Goal: Transaction & Acquisition: Book appointment/travel/reservation

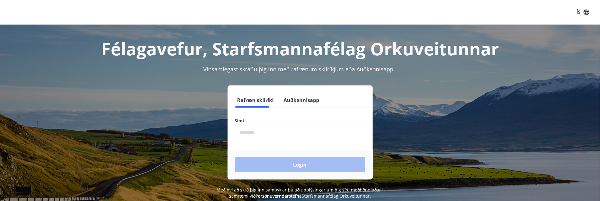
drag, startPoint x: 259, startPoint y: 133, endPoint x: 262, endPoint y: 130, distance: 4.2
click at [259, 133] on input "phone" at bounding box center [300, 132] width 130 height 15
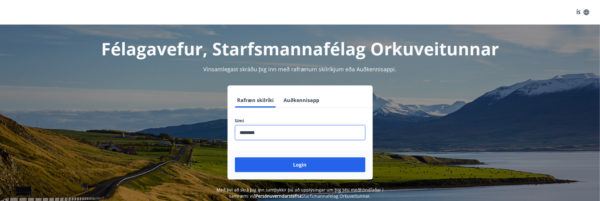
type input "********"
click at [235, 157] on button "Login" at bounding box center [300, 164] width 130 height 15
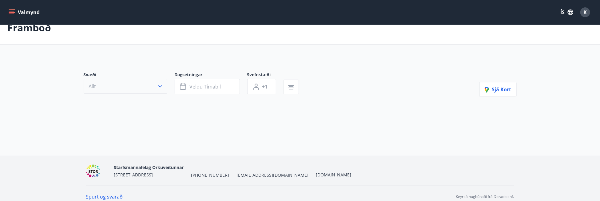
scroll to position [19, 0]
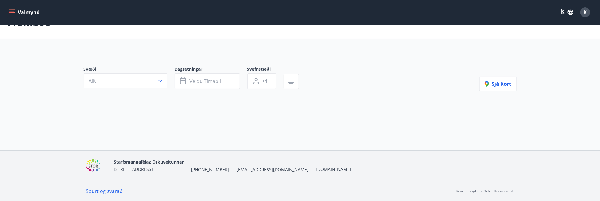
click at [19, 11] on button "Valmynd" at bounding box center [24, 12] width 35 height 11
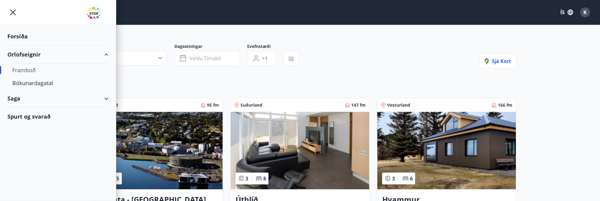
scroll to position [50, 0]
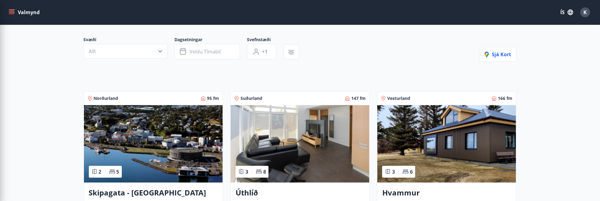
click at [494, 152] on img at bounding box center [446, 143] width 139 height 77
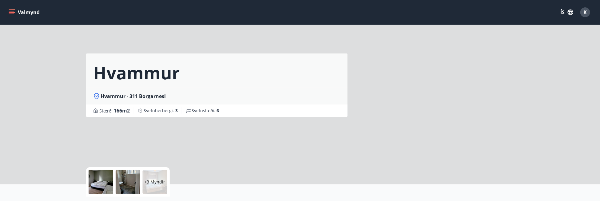
click at [292, 147] on div "Hvammur Hvammur - 311 Borgarnesi Stærð : 166 m2 Svefnherbergi : 3 Svefnstæði : 6" at bounding box center [228, 92] width 285 height 185
click at [155, 180] on p "+3 Myndir" at bounding box center [155, 182] width 21 height 6
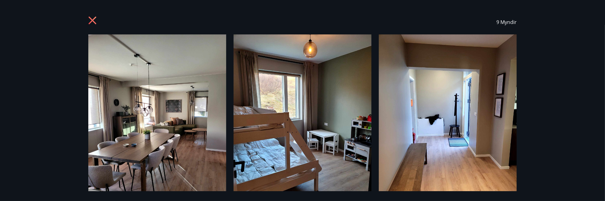
click at [95, 24] on icon at bounding box center [93, 21] width 10 height 10
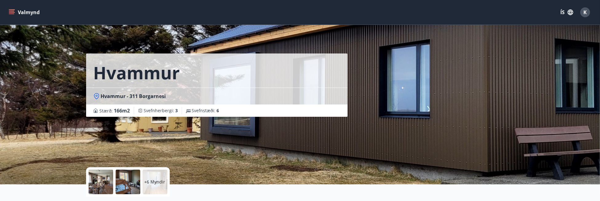
click at [103, 186] on div at bounding box center [101, 182] width 25 height 25
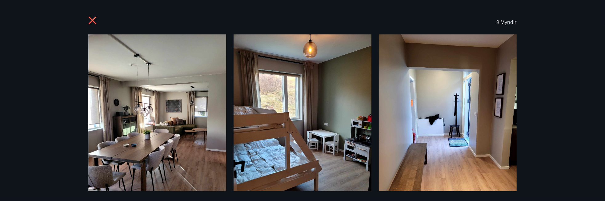
click at [92, 23] on icon at bounding box center [93, 21] width 10 height 10
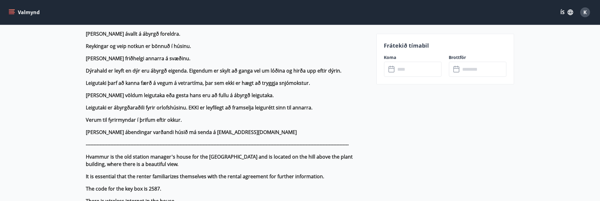
scroll to position [400, 0]
